Goal: Task Accomplishment & Management: Use online tool/utility

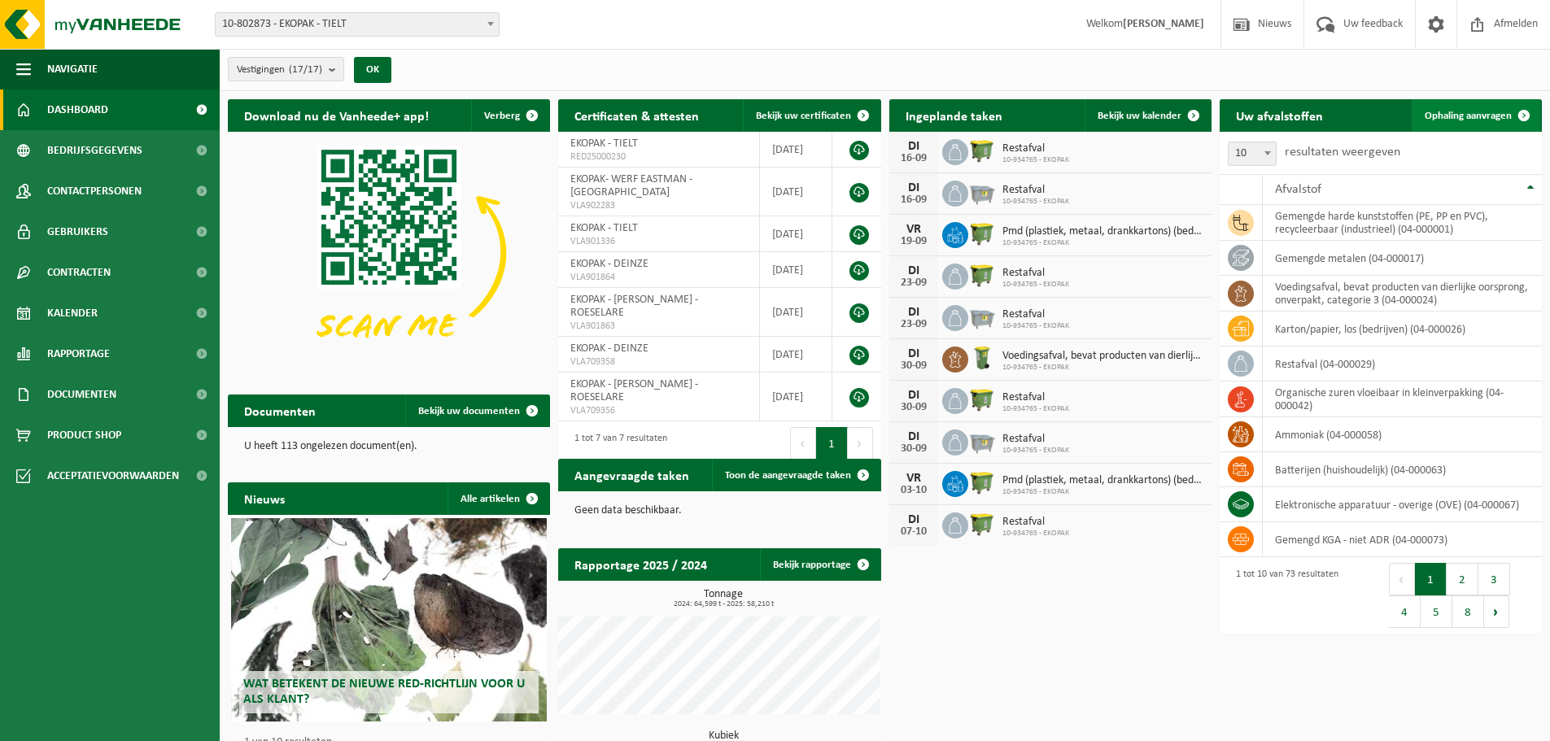
click at [1479, 121] on link "Ophaling aanvragen" at bounding box center [1476, 115] width 129 height 33
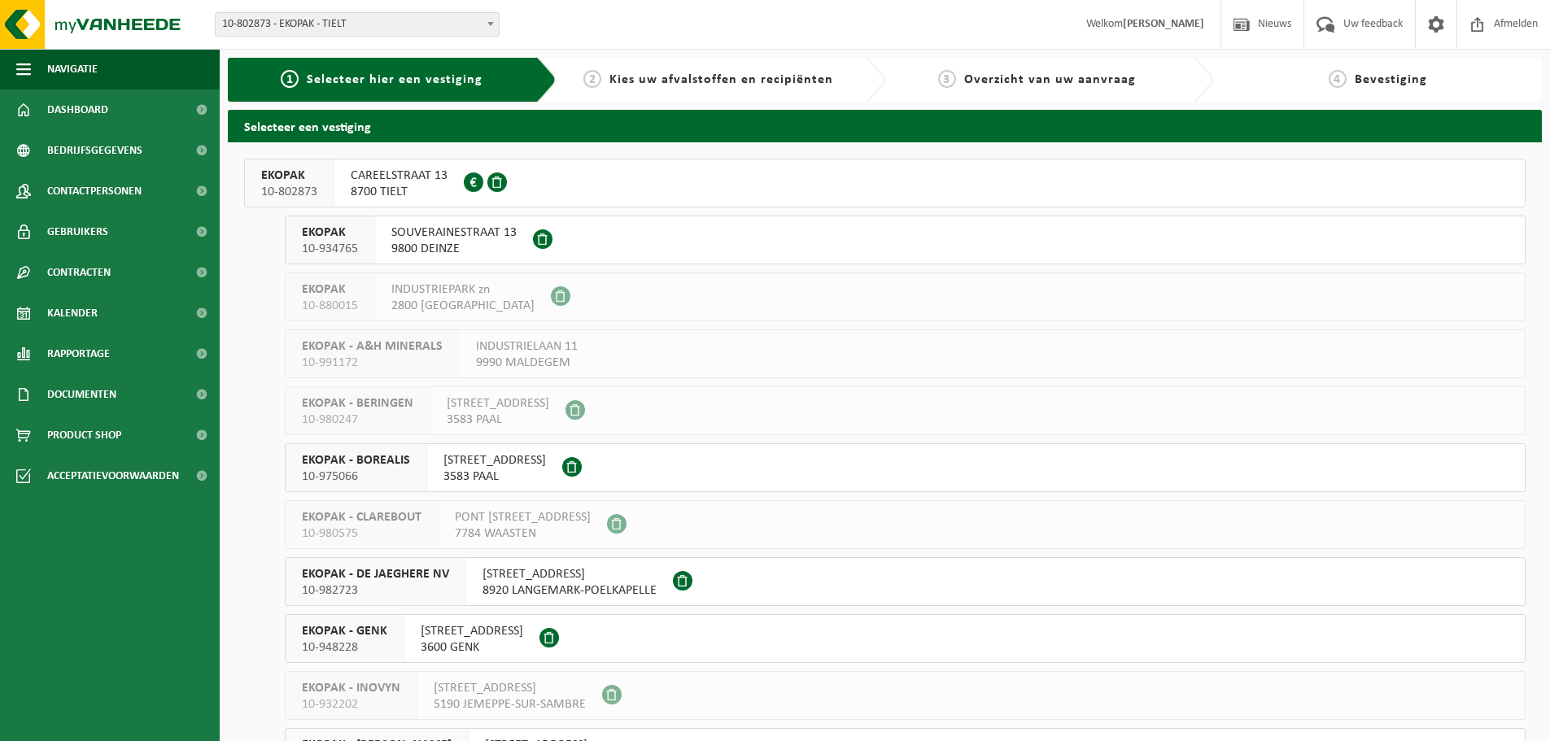
click at [425, 229] on span "SOUVERAINESTRAAT 13" at bounding box center [453, 233] width 125 height 16
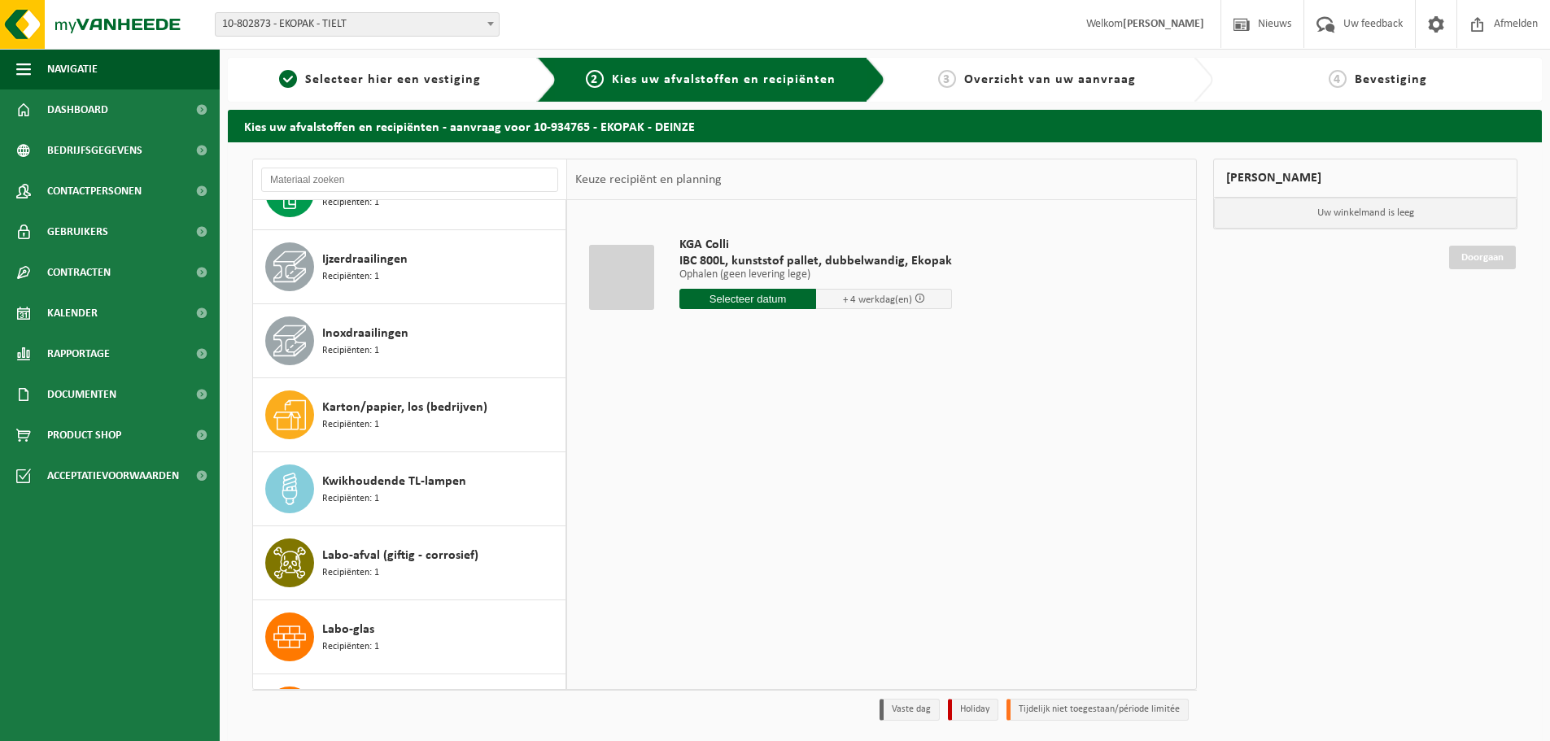
scroll to position [814, 0]
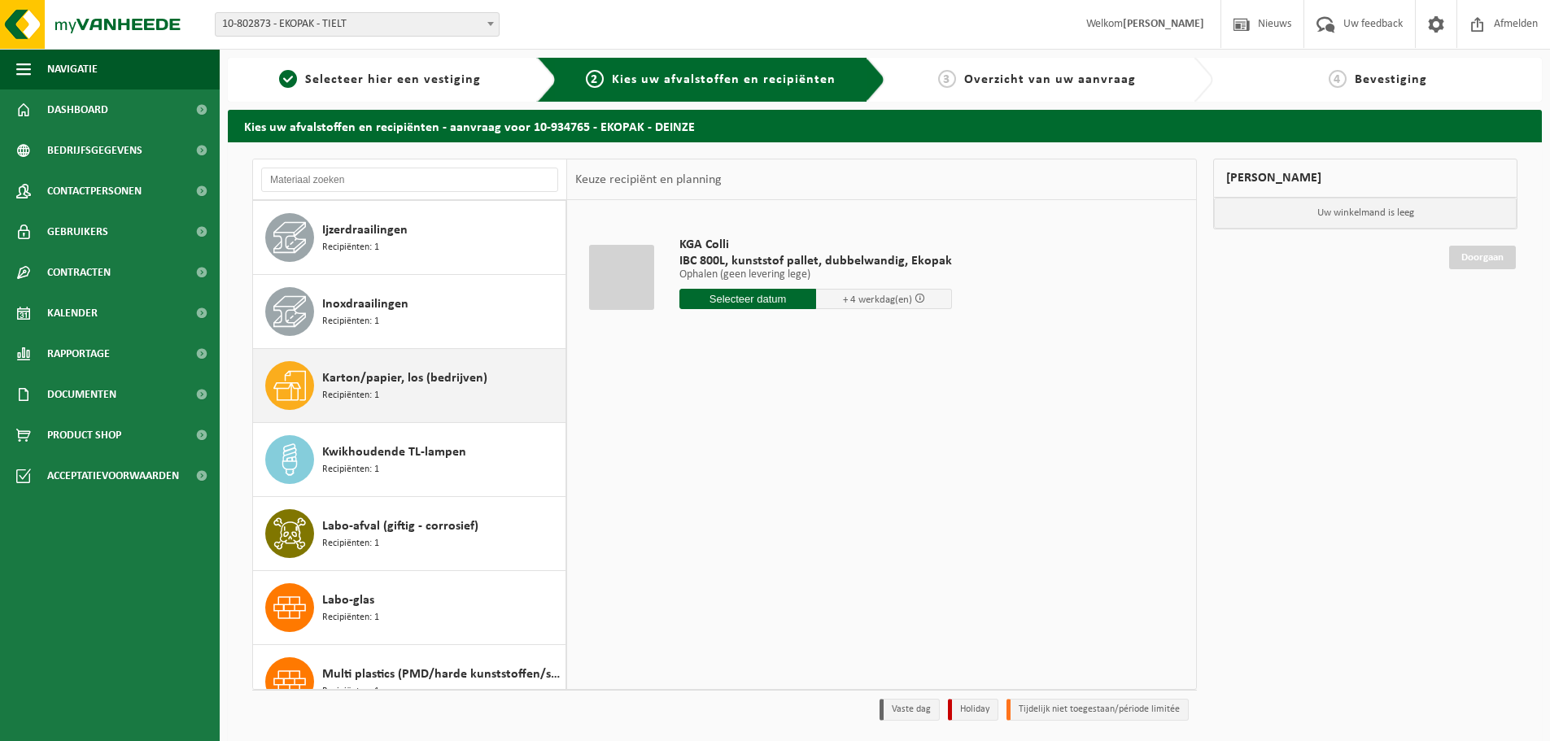
click at [426, 383] on span "Karton/papier, los (bedrijven)" at bounding box center [404, 379] width 165 height 20
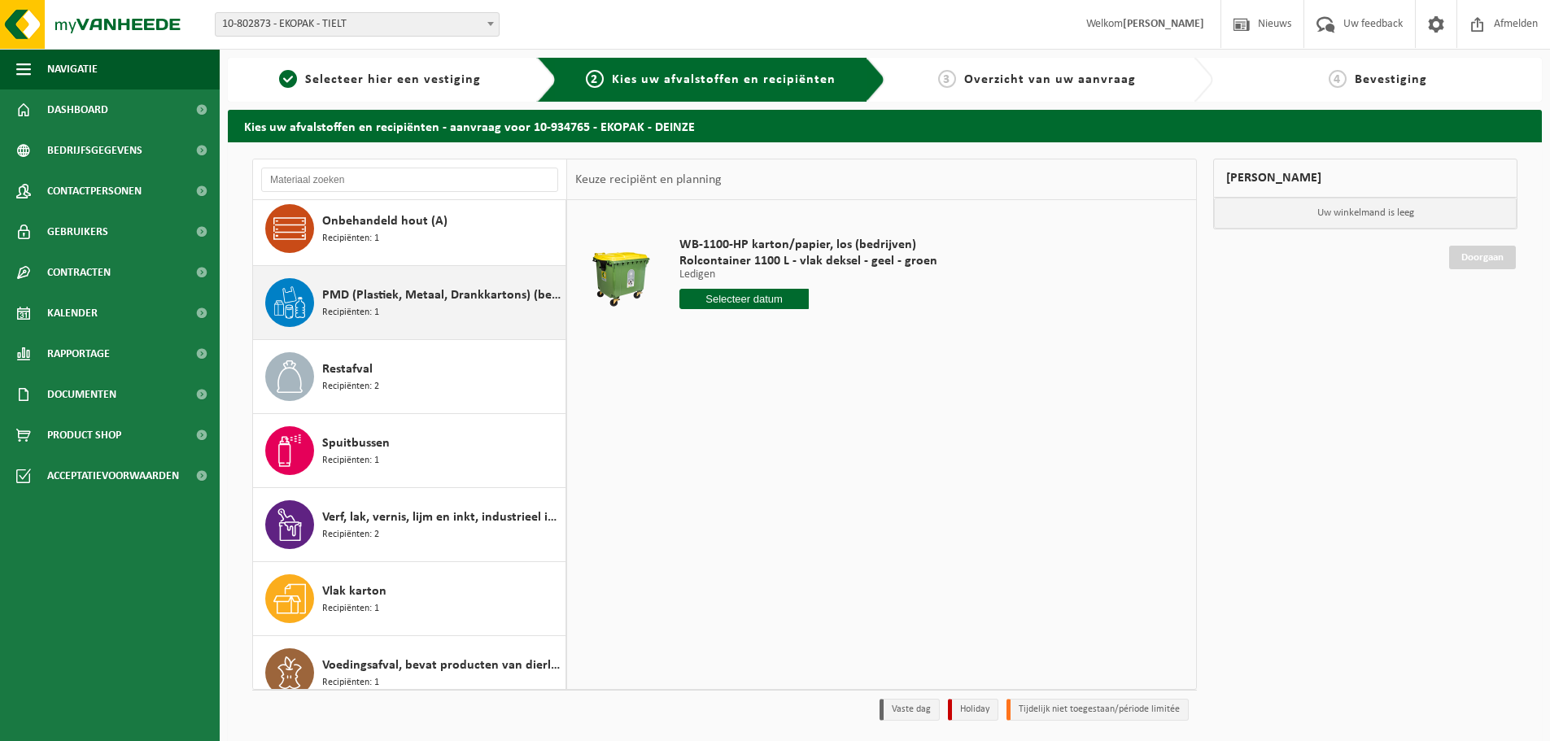
scroll to position [1436, 0]
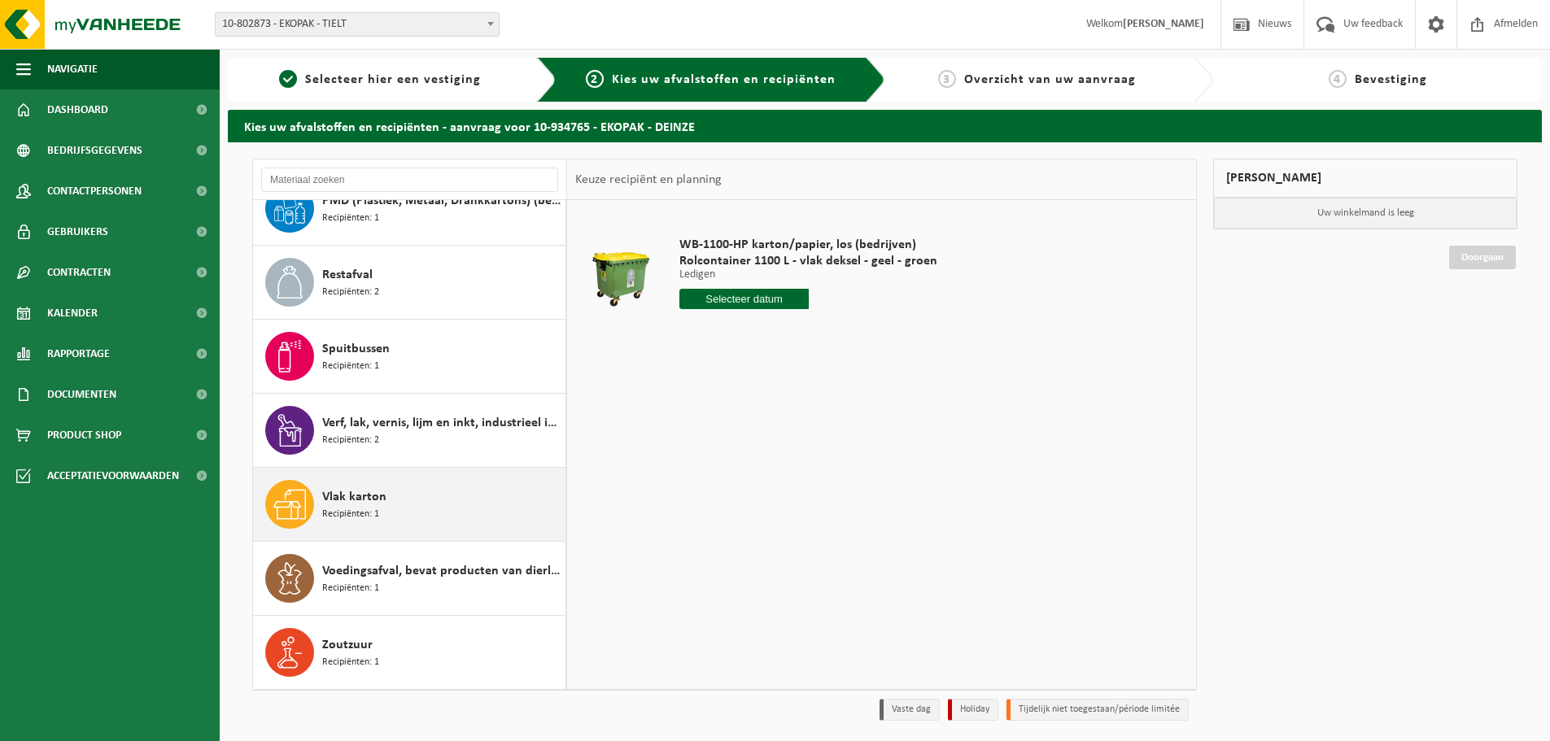
click at [392, 505] on div "Vlak karton Recipiënten: 1" at bounding box center [441, 504] width 239 height 49
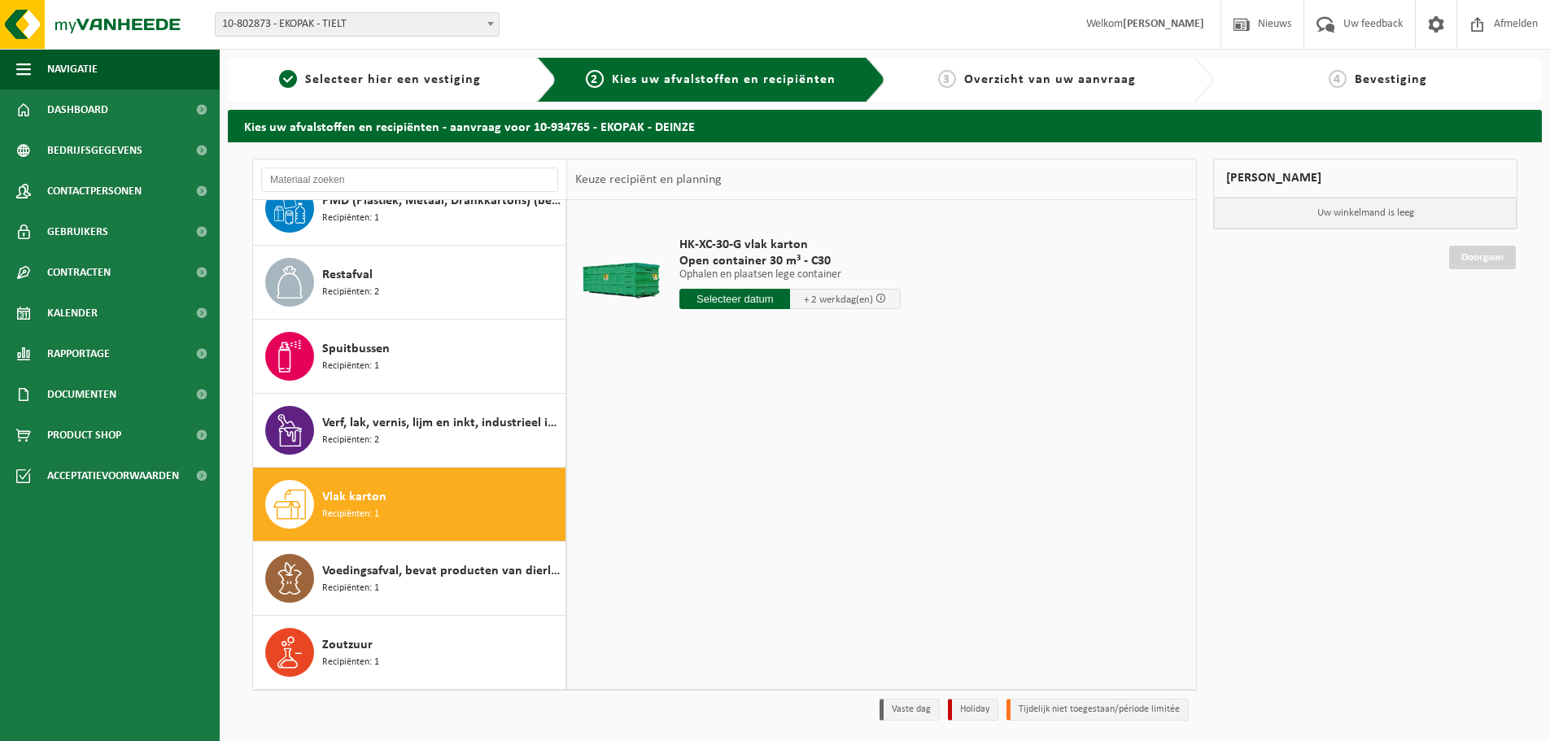
click at [732, 298] on input "text" at bounding box center [735, 299] width 111 height 20
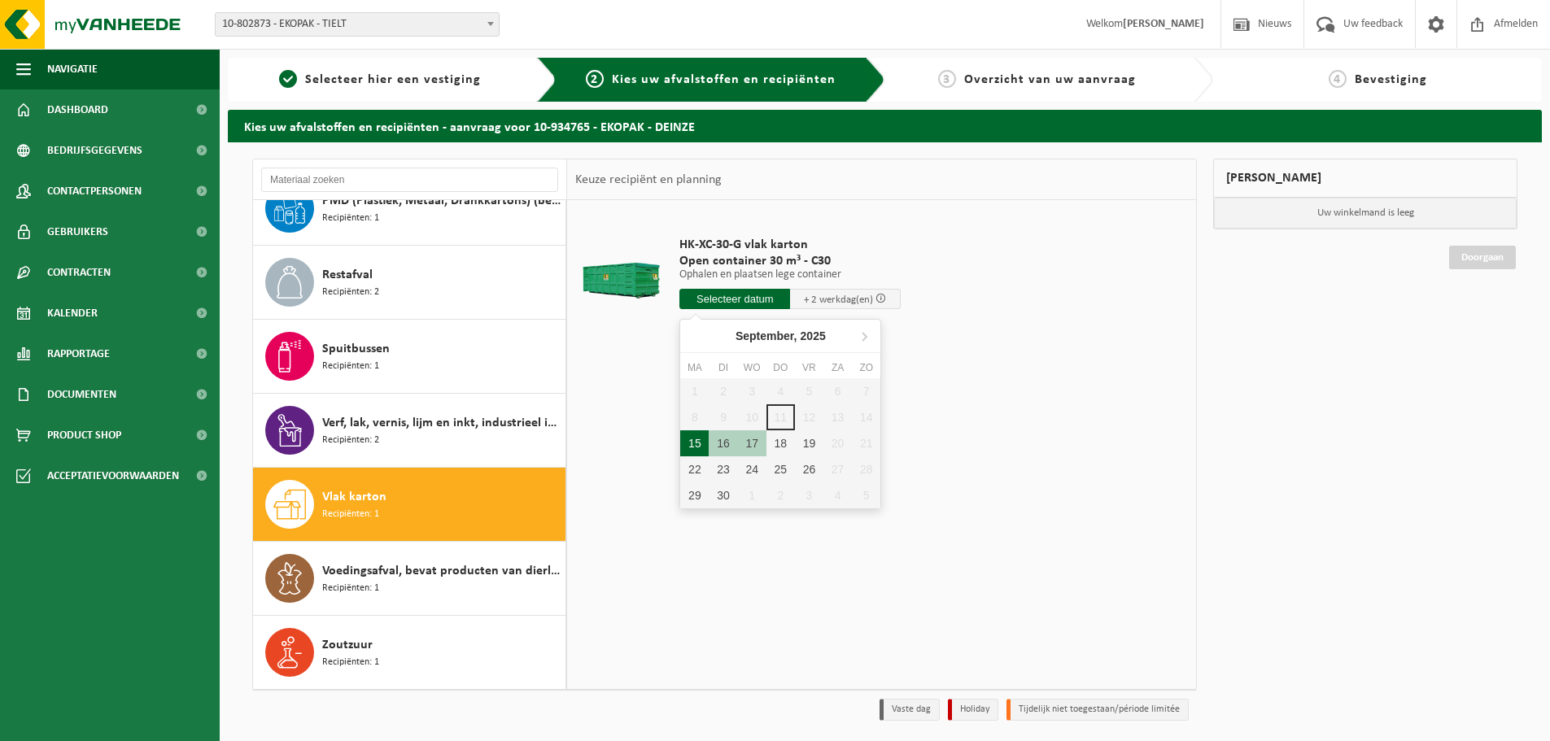
click at [689, 447] on div "15" at bounding box center [694, 444] width 28 height 26
type input "Van 2025-09-15"
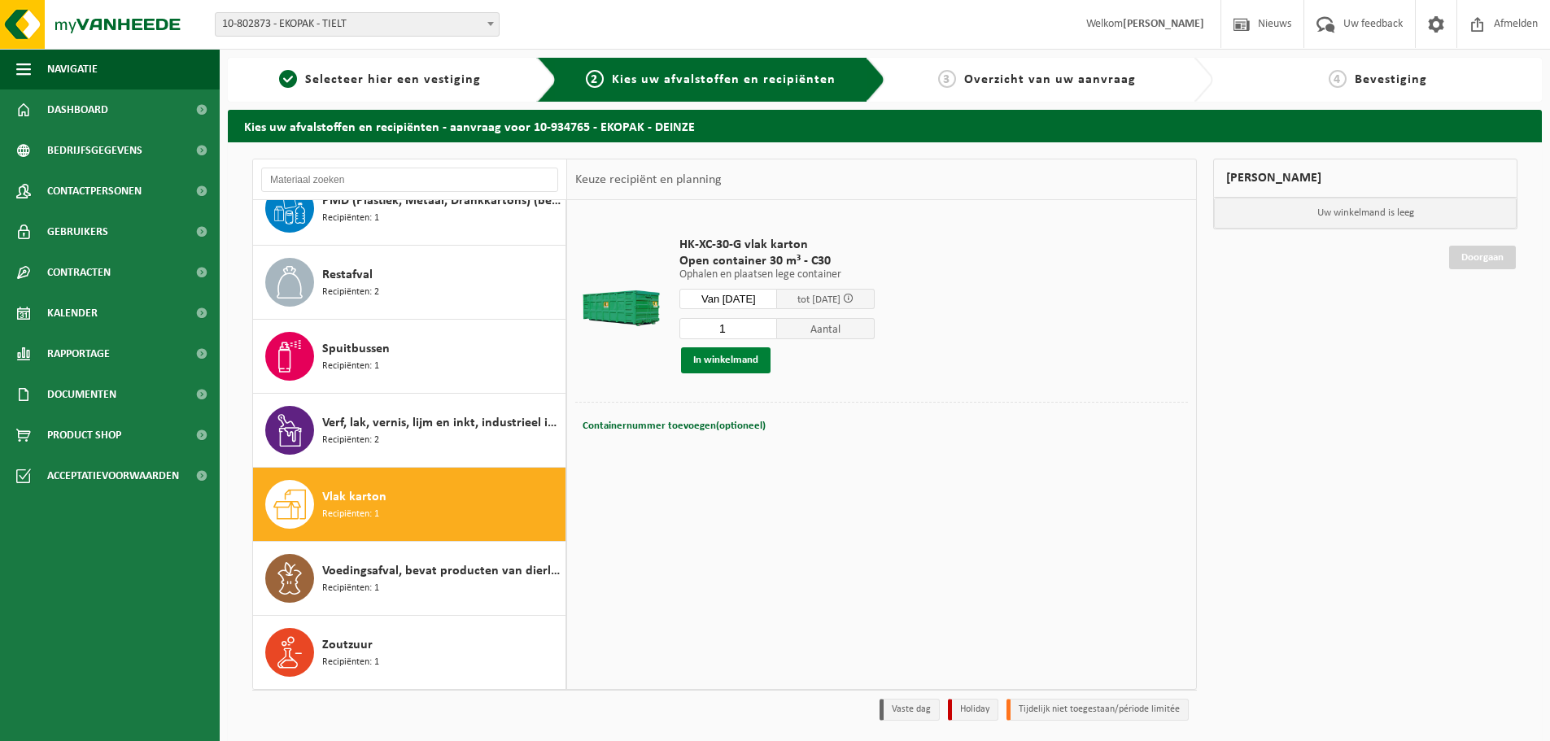
click at [745, 360] on button "In winkelmand" at bounding box center [726, 360] width 90 height 26
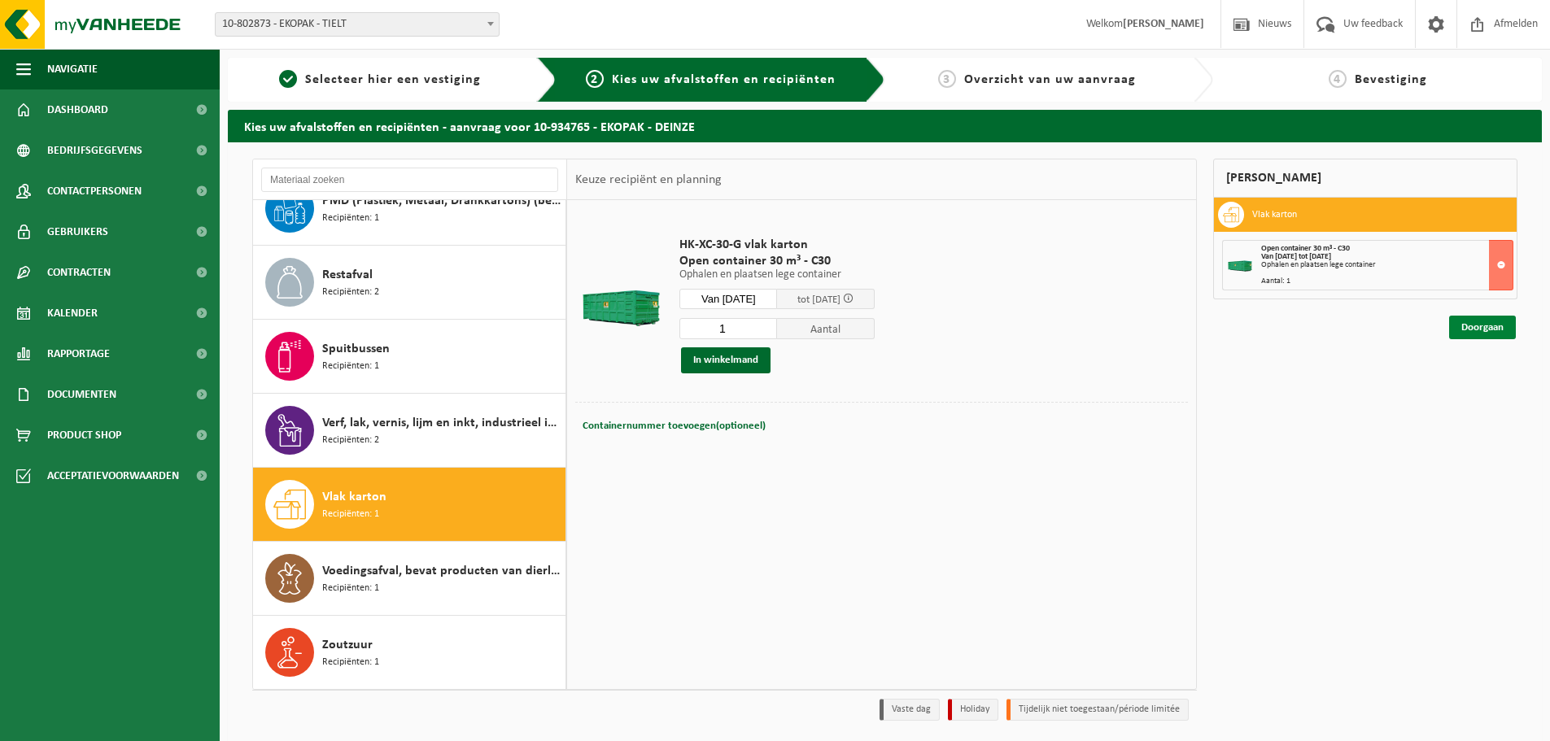
click at [1488, 333] on link "Doorgaan" at bounding box center [1482, 328] width 67 height 24
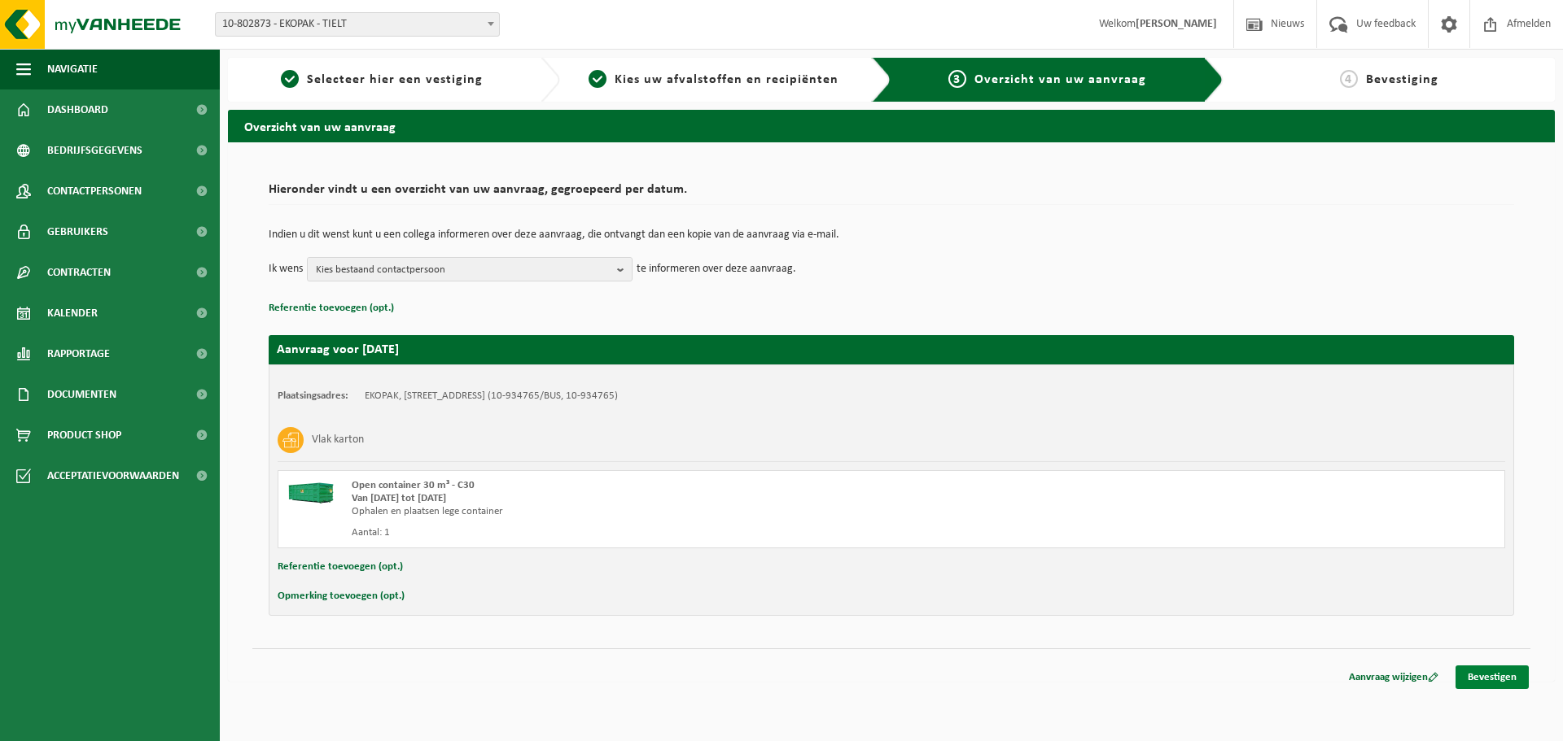
click at [1501, 684] on link "Bevestigen" at bounding box center [1491, 678] width 73 height 24
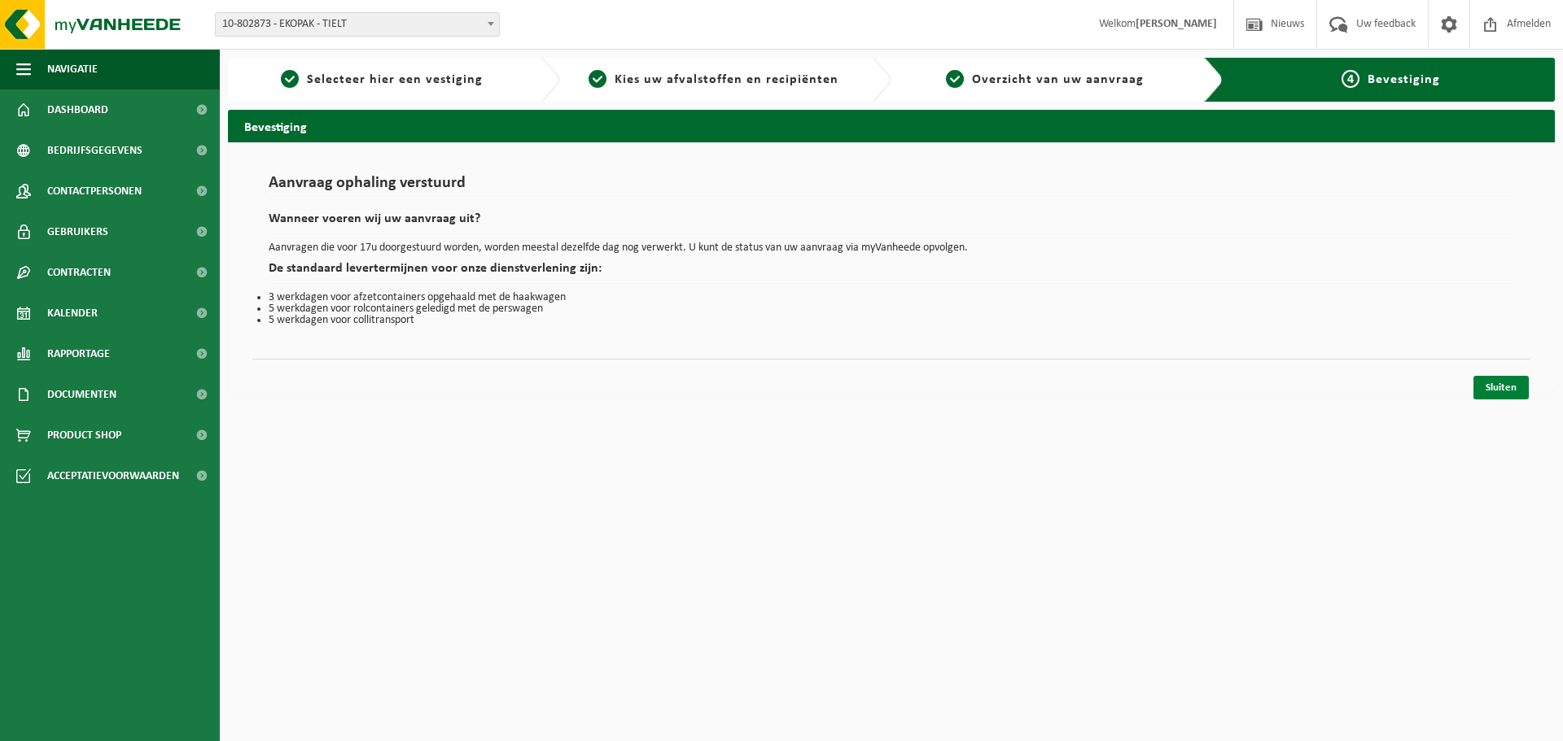
click at [1511, 387] on link "Sluiten" at bounding box center [1500, 388] width 55 height 24
